Goal: Information Seeking & Learning: Learn about a topic

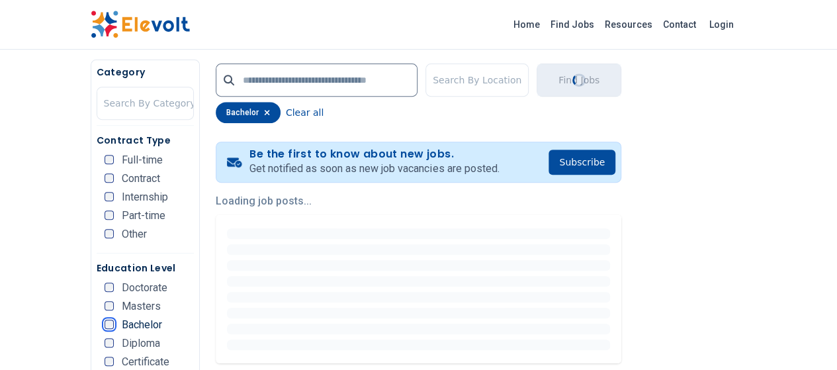
scroll to position [248, 0]
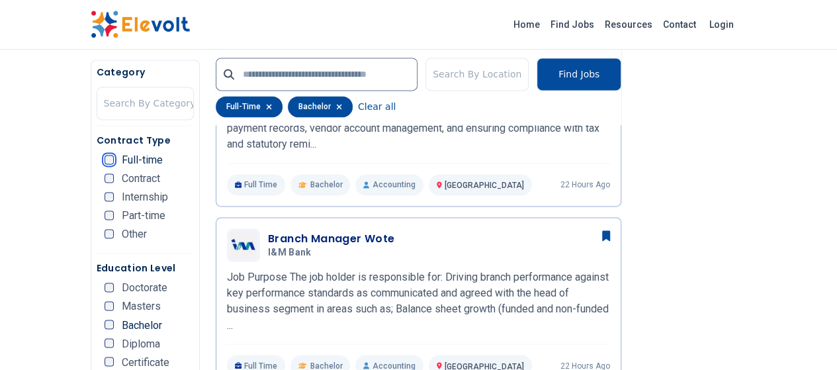
scroll to position [935, 0]
click at [339, 73] on input "text" at bounding box center [317, 74] width 202 height 33
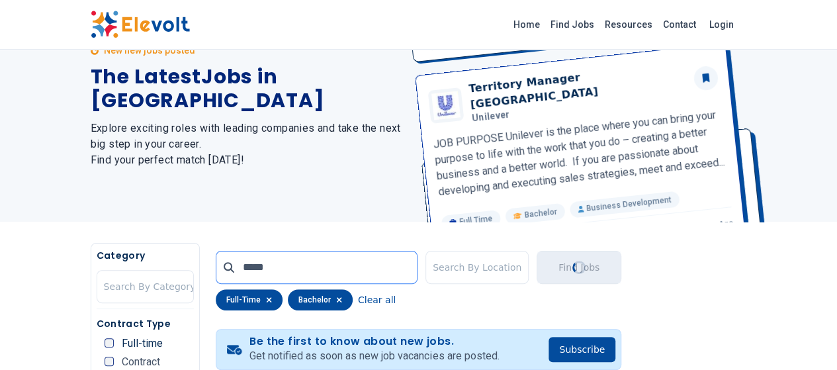
scroll to position [0, 0]
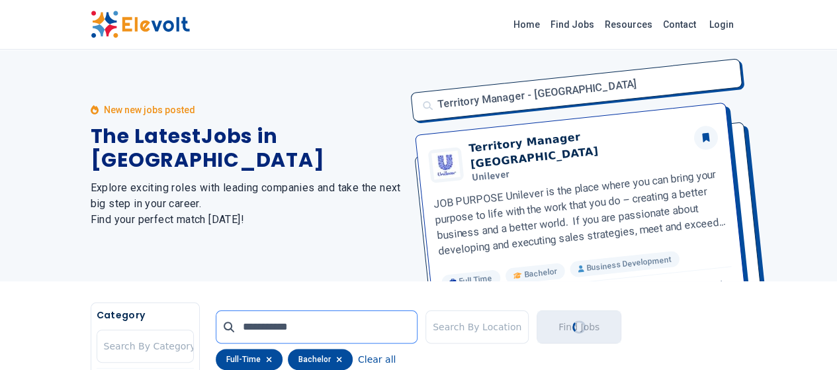
type input "**********"
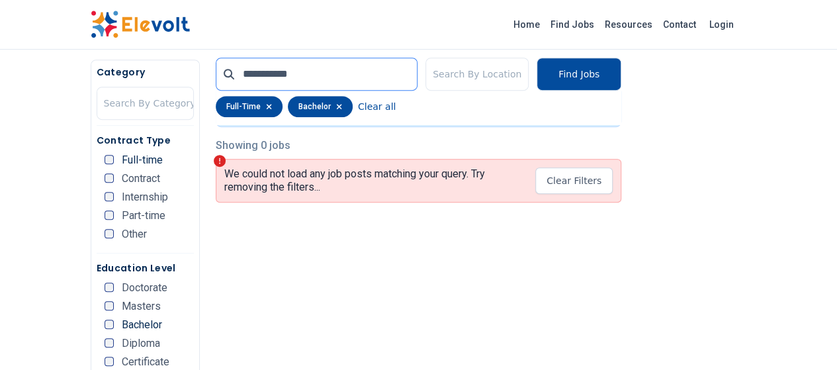
scroll to position [303, 0]
